Goal: Task Accomplishment & Management: Use online tool/utility

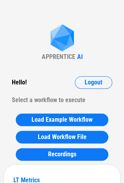
click at [72, 82] on div "Hello ! Logout" at bounding box center [62, 82] width 100 height 13
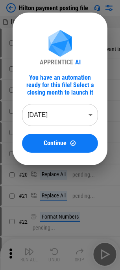
click at [61, 113] on body "Hilton payment posting file [DOMAIN_NAME]_[DATE] 09_15.CSV # 6 Select Directory…" at bounding box center [60, 135] width 120 height 270
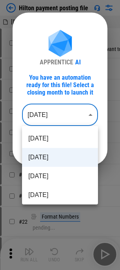
click at [44, 162] on li "[DATE]" at bounding box center [60, 157] width 76 height 19
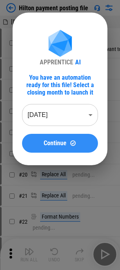
click at [57, 150] on button "Continue" at bounding box center [60, 143] width 76 height 19
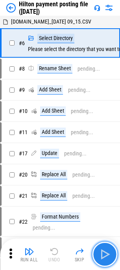
click at [98, 255] on img "button" at bounding box center [104, 254] width 13 height 13
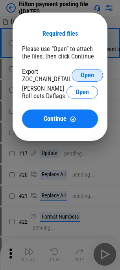
click at [84, 76] on span "Open" at bounding box center [86, 75] width 13 height 6
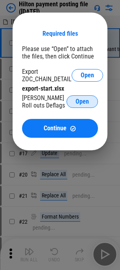
click at [78, 100] on span "Open" at bounding box center [81, 101] width 13 height 6
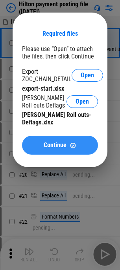
click at [76, 142] on img at bounding box center [72, 145] width 7 height 7
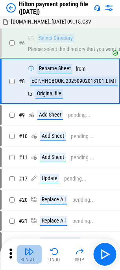
click at [26, 259] on div "Run All" at bounding box center [29, 259] width 18 height 5
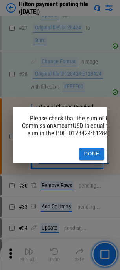
scroll to position [397, 0]
click at [98, 155] on button "Done" at bounding box center [91, 154] width 25 height 12
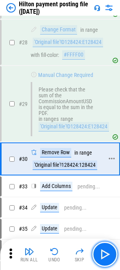
scroll to position [463, 0]
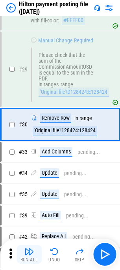
click at [24, 252] on button "Run All" at bounding box center [28, 254] width 25 height 19
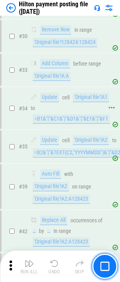
scroll to position [555, 0]
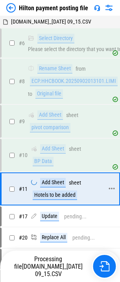
drag, startPoint x: 44, startPoint y: 199, endPoint x: 27, endPoint y: 190, distance: 19.3
click at [27, 190] on div "# 11 Add Sheet sheet Hotels to be added" at bounding box center [56, 188] width 109 height 31
click at [81, 171] on div "# 10 Add Sheet sheet BP Data" at bounding box center [56, 154] width 109 height 31
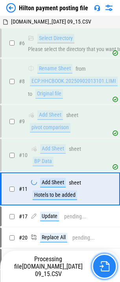
click at [109, 268] on img "button" at bounding box center [104, 266] width 10 height 10
